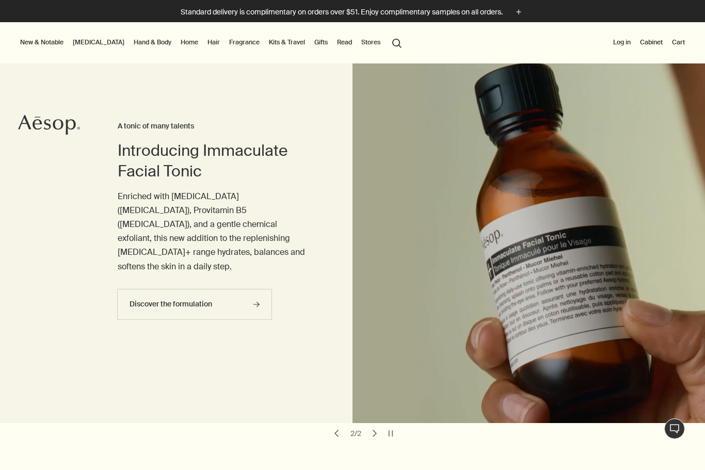
click at [388, 45] on button "search Search" at bounding box center [397, 43] width 19 height 20
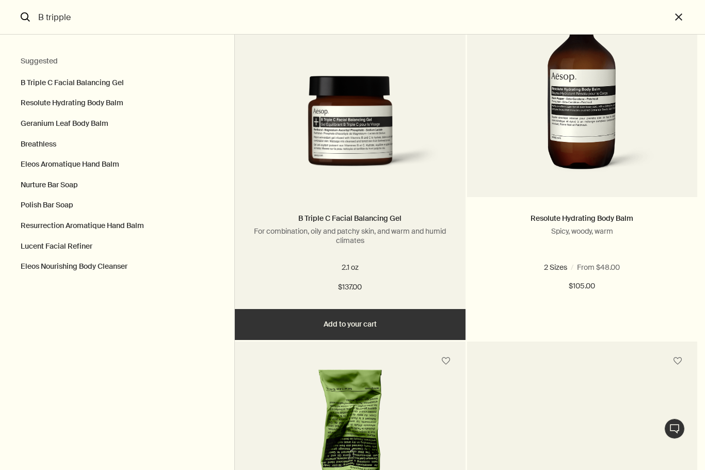
scroll to position [116, 0]
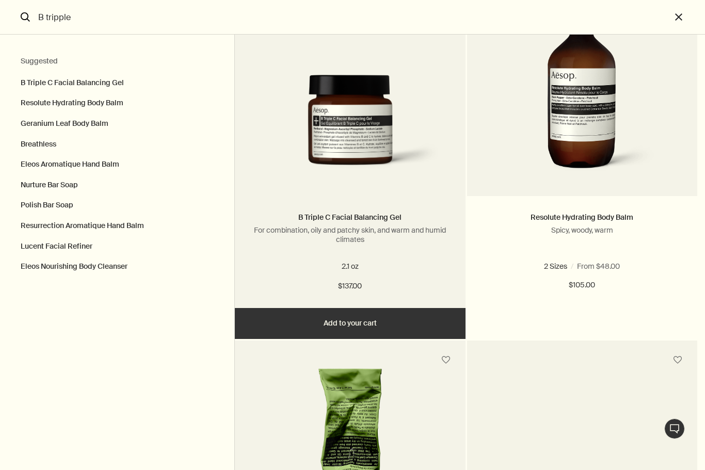
type input "B tripple"
click at [362, 319] on button "Add Add to your cart" at bounding box center [350, 323] width 230 height 31
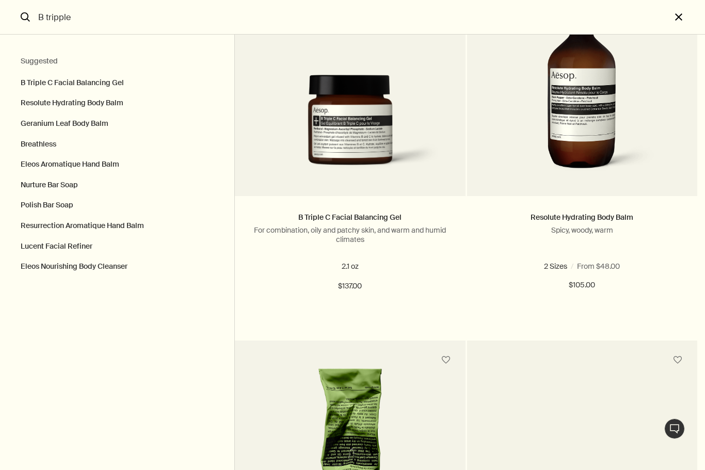
click at [677, 23] on button "close" at bounding box center [688, 17] width 34 height 35
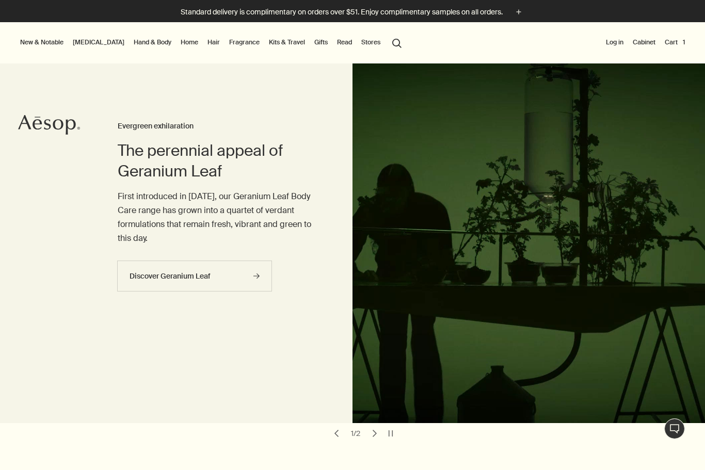
click at [94, 45] on link "[MEDICAL_DATA]" at bounding box center [99, 42] width 56 height 12
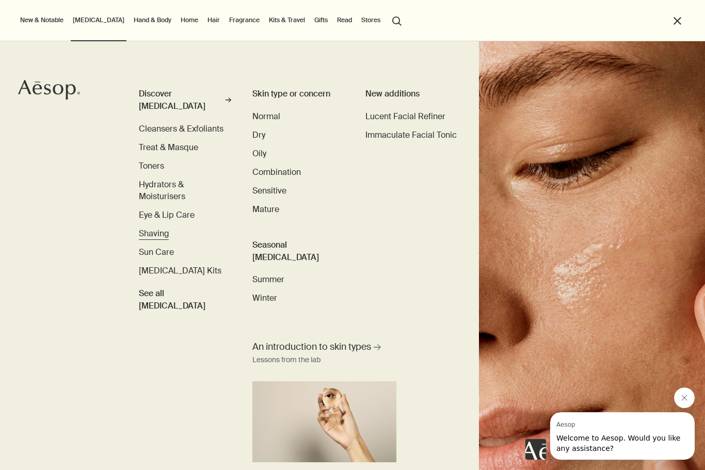
click at [155, 228] on span "Shaving" at bounding box center [154, 233] width 30 height 11
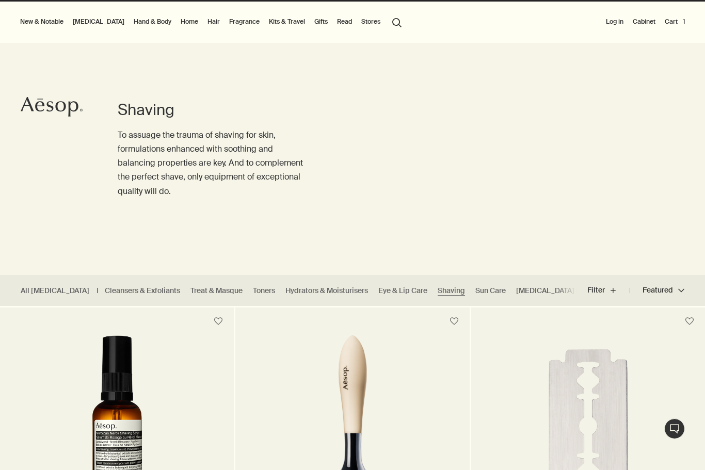
scroll to position [22, 0]
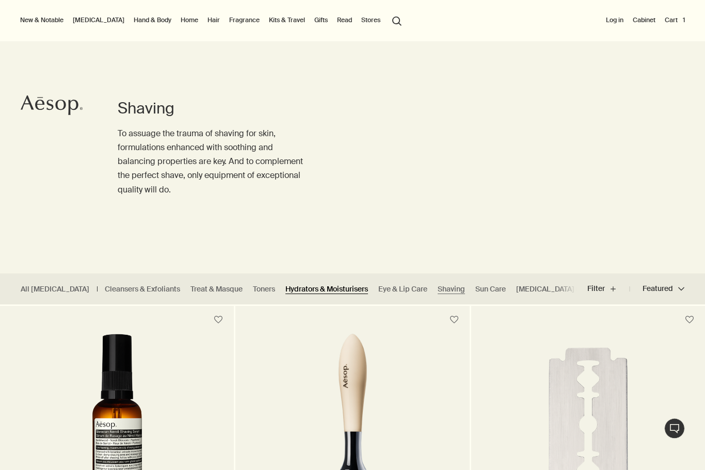
click at [311, 292] on link "Hydrators & Moisturisers" at bounding box center [326, 290] width 83 height 10
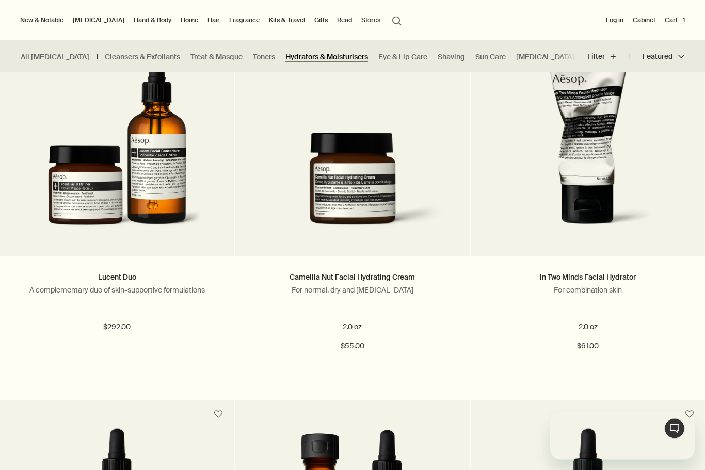
scroll to position [300, 0]
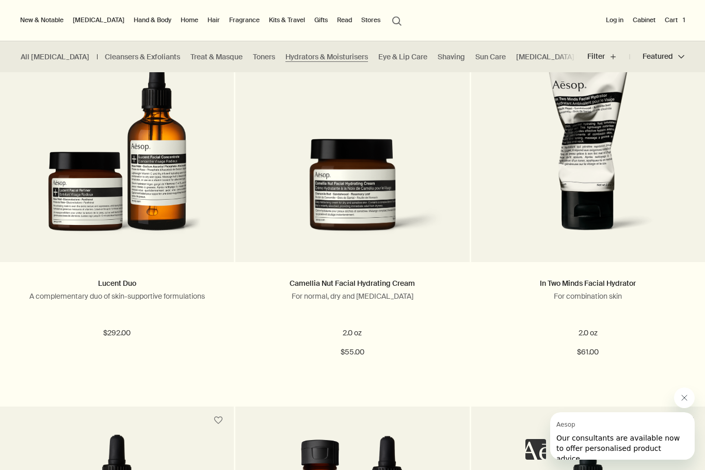
click at [676, 21] on button "Cart 1" at bounding box center [675, 20] width 24 height 12
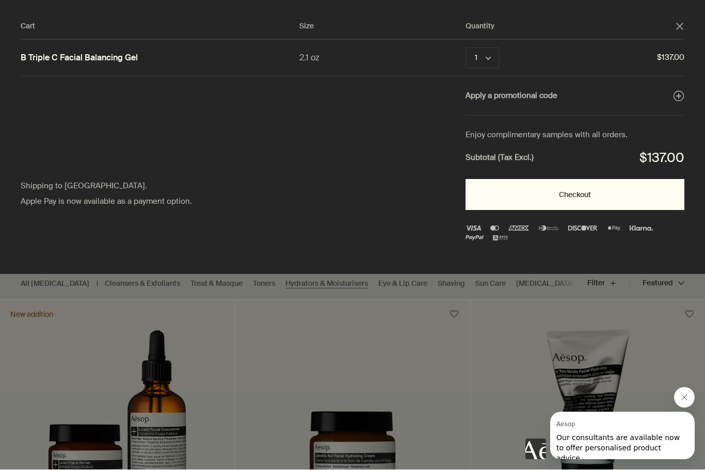
click at [580, 194] on button "Checkout" at bounding box center [574, 195] width 219 height 31
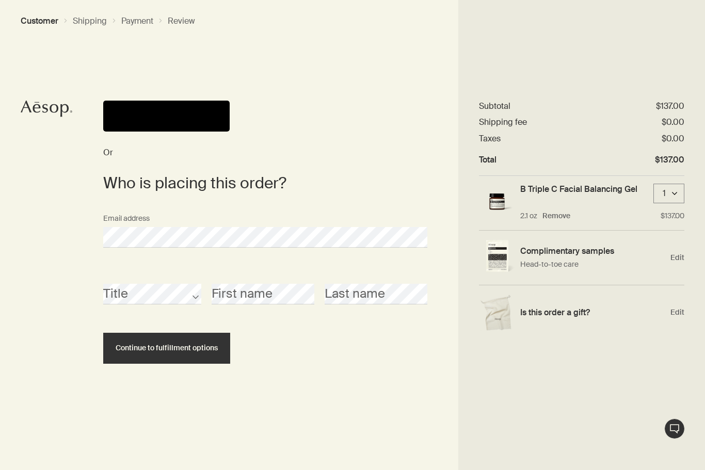
click at [172, 349] on span "Continue to fulfillment options" at bounding box center [167, 348] width 102 height 8
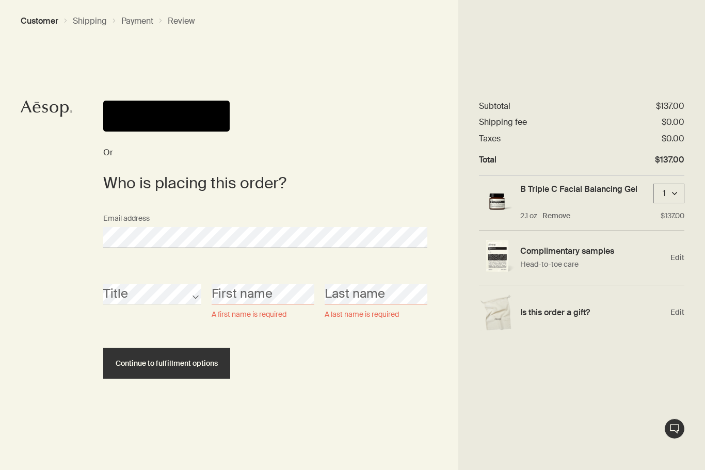
click at [174, 113] on button "Pay" at bounding box center [166, 116] width 126 height 31
